Goal: Check status: Check status

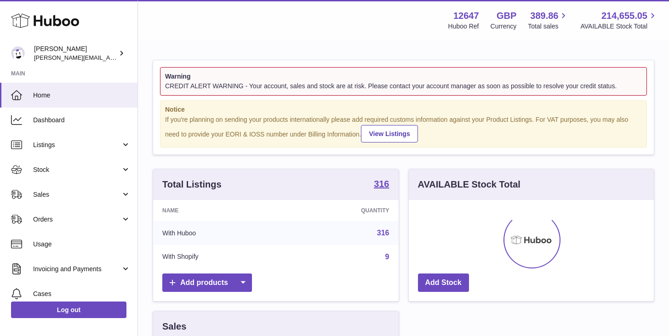
scroll to position [144, 249]
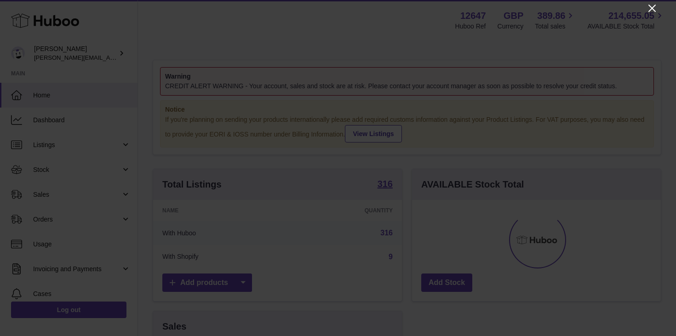
click at [649, 9] on icon "Close" at bounding box center [652, 8] width 11 height 11
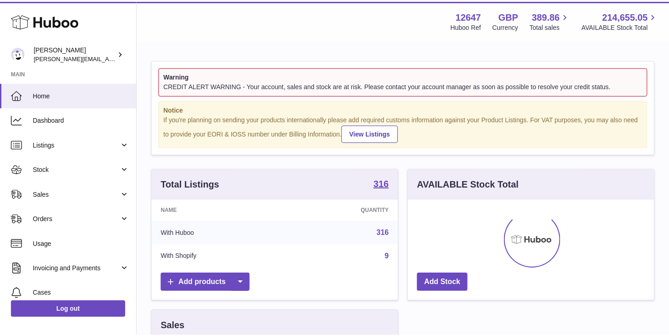
scroll to position [459826, 459724]
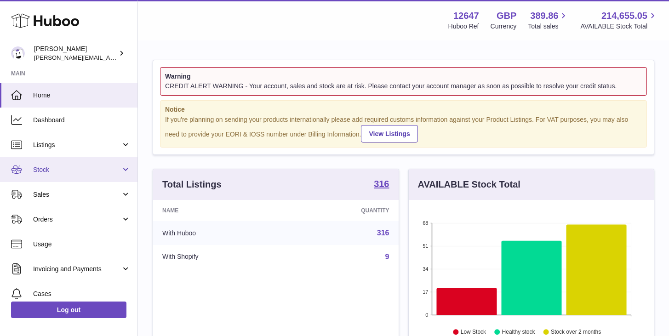
click at [58, 165] on link "Stock" at bounding box center [69, 169] width 138 height 25
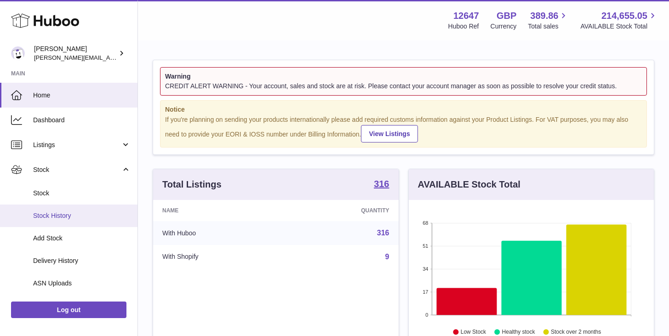
click at [63, 220] on link "Stock History" at bounding box center [69, 216] width 138 height 23
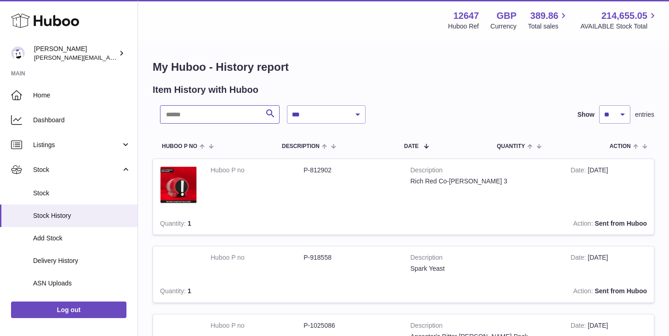
click at [216, 116] on input "text" at bounding box center [220, 114] width 120 height 18
click at [221, 117] on input "text" at bounding box center [220, 114] width 120 height 18
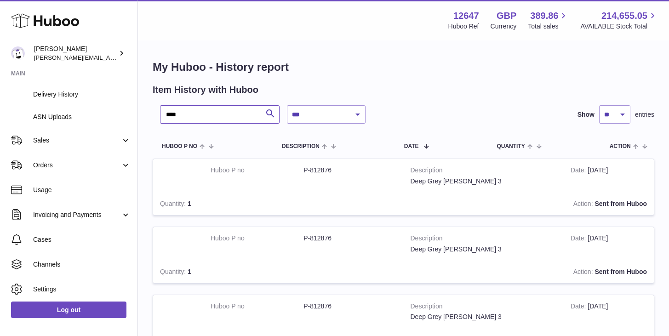
scroll to position [194, 0]
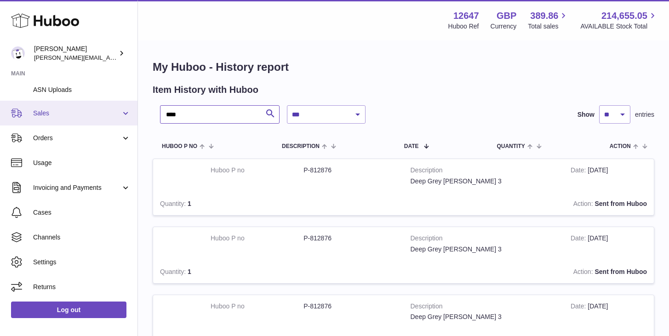
type input "****"
click at [59, 115] on span "Sales" at bounding box center [77, 113] width 88 height 9
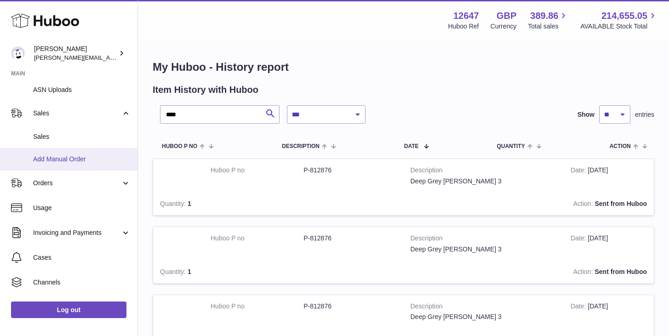
scroll to position [0, 0]
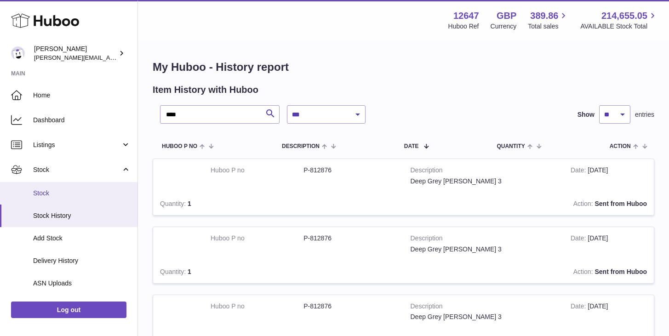
click at [55, 195] on span "Stock" at bounding box center [82, 193] width 98 height 9
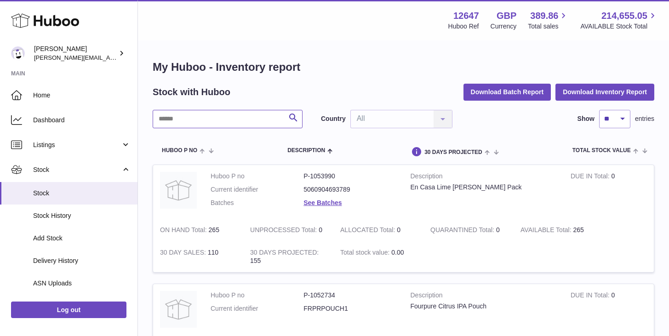
click at [191, 115] on input "text" at bounding box center [228, 119] width 150 height 18
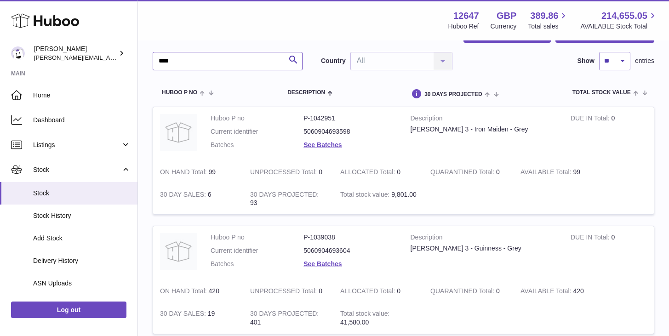
scroll to position [63, 0]
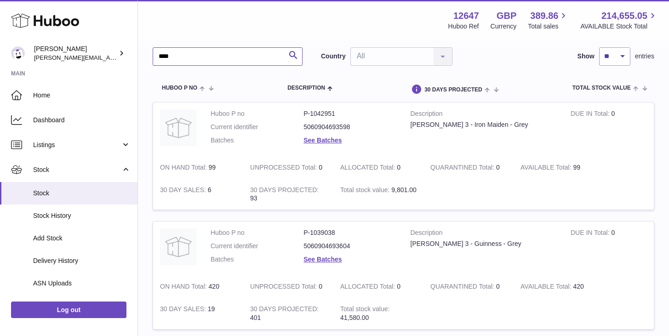
type input "****"
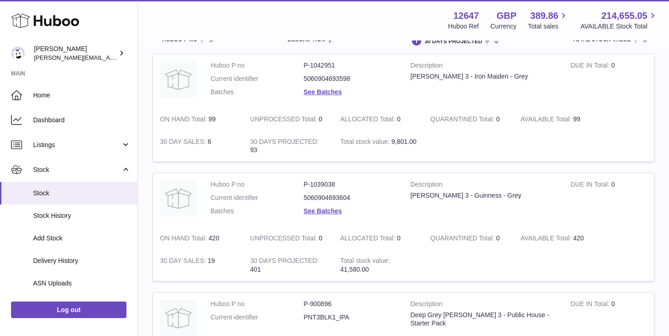
scroll to position [0, 0]
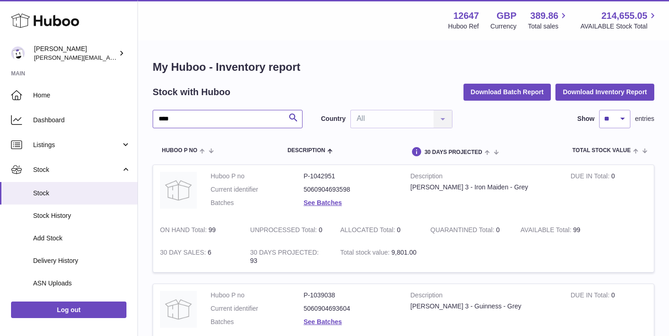
click at [225, 116] on input "****" at bounding box center [228, 119] width 150 height 18
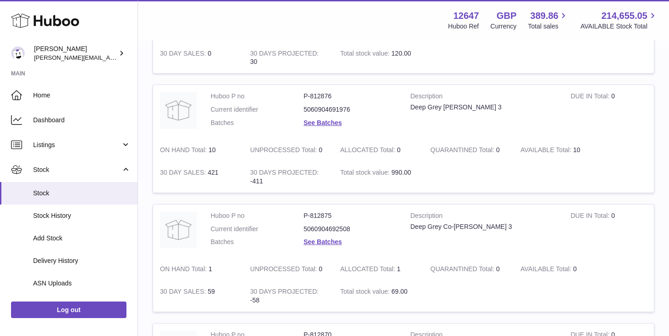
scroll to position [693, 0]
